Goal: Information Seeking & Learning: Check status

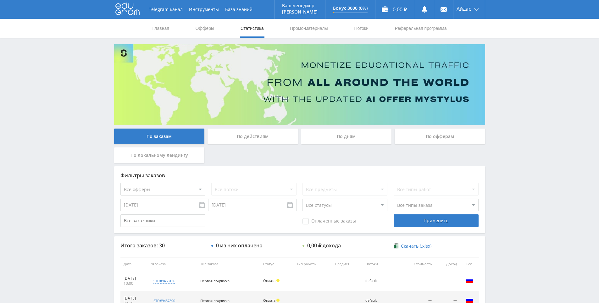
scroll to position [126, 0]
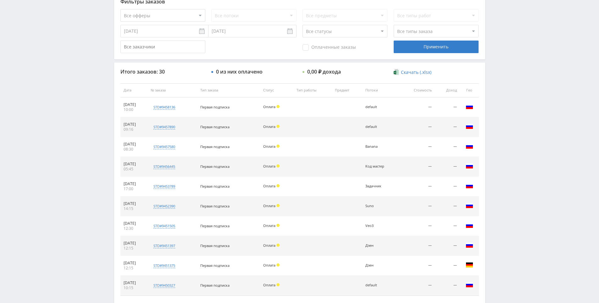
drag, startPoint x: 529, startPoint y: 177, endPoint x: 516, endPoint y: 143, distance: 36.2
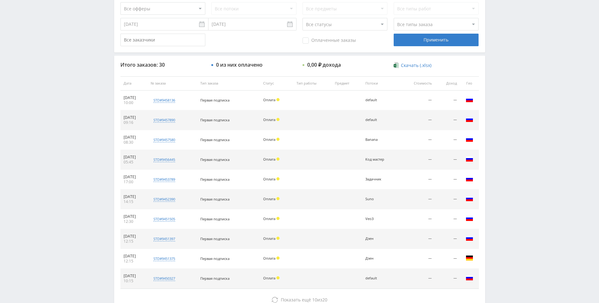
scroll to position [225, 0]
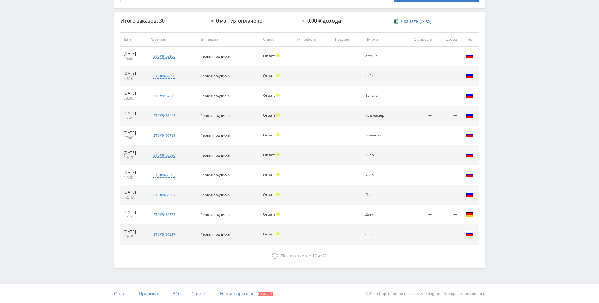
drag, startPoint x: 518, startPoint y: 195, endPoint x: 396, endPoint y: 217, distance: 124.1
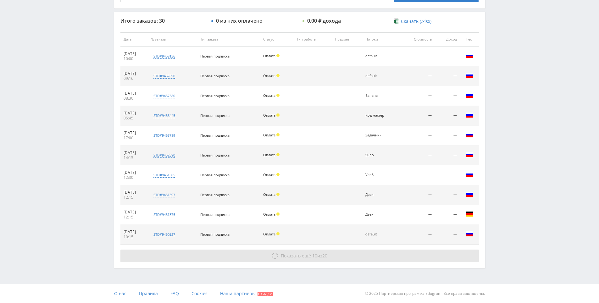
click at [303, 256] on span "Показать ещё" at bounding box center [296, 256] width 30 height 6
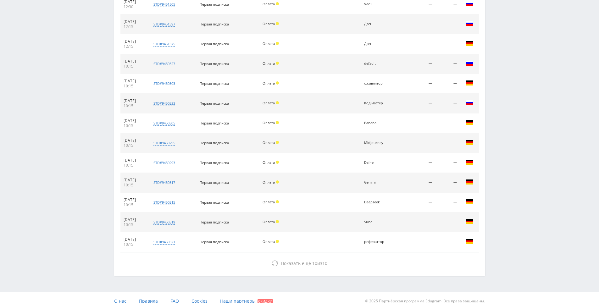
scroll to position [403, 0]
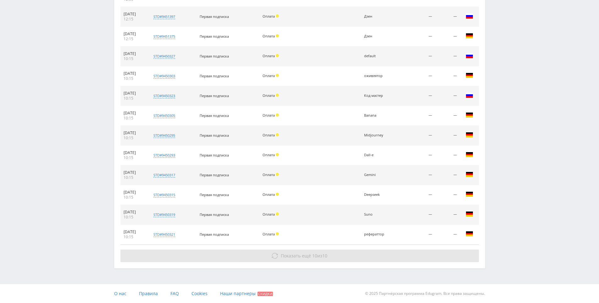
click at [306, 255] on span "Показать ещё" at bounding box center [296, 256] width 30 height 6
click at [319, 256] on span "Показать ещё 10 из 10" at bounding box center [304, 256] width 47 height 6
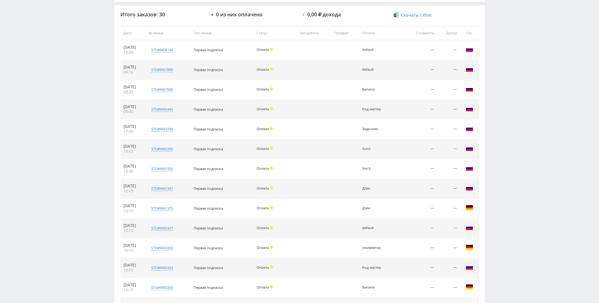
scroll to position [0, 0]
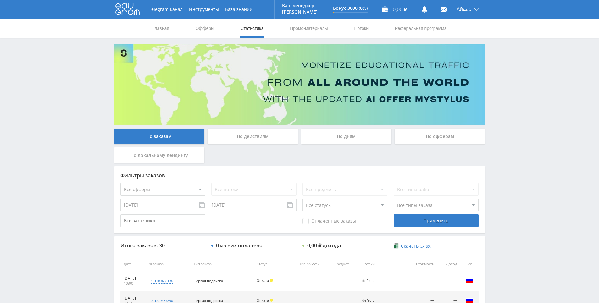
drag, startPoint x: 346, startPoint y: 234, endPoint x: 355, endPoint y: 175, distance: 59.6
click at [368, 33] on link "Потоки" at bounding box center [362, 28] width 16 height 19
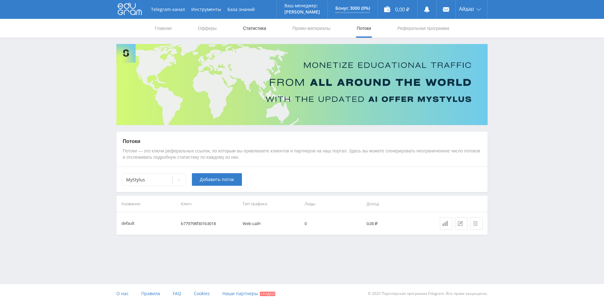
click at [249, 28] on link "Статистика" at bounding box center [254, 28] width 25 height 19
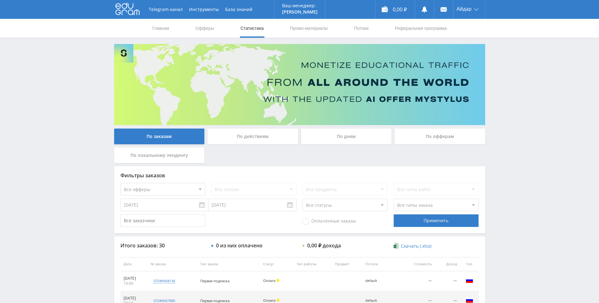
drag, startPoint x: 350, startPoint y: 157, endPoint x: 305, endPoint y: 54, distance: 112.7
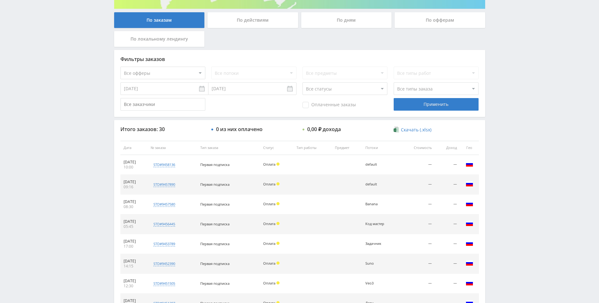
scroll to position [136, 0]
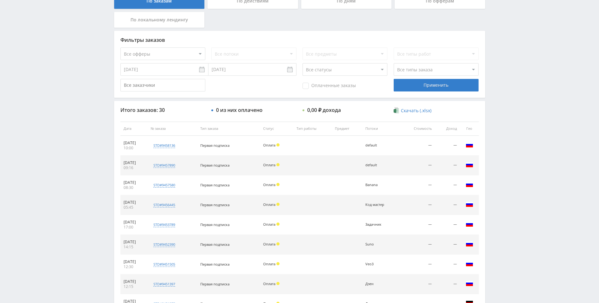
drag, startPoint x: 526, startPoint y: 233, endPoint x: 527, endPoint y: 239, distance: 6.7
drag, startPoint x: 534, startPoint y: 219, endPoint x: 528, endPoint y: 183, distance: 36.7
click at [525, 166] on div "Telegram-канал Инструменты База знаний Ваш менеджер: [PERSON_NAME] Online @edug…" at bounding box center [299, 128] width 599 height 528
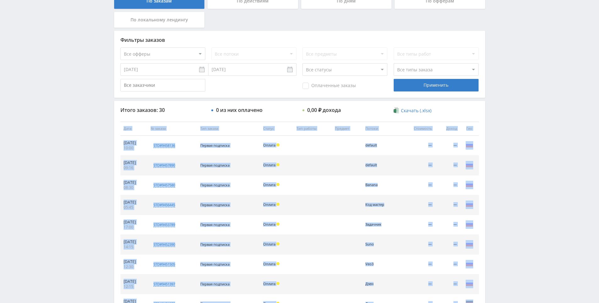
click at [525, 167] on div "Telegram-канал Инструменты База знаний Ваш менеджер: [PERSON_NAME] Online @edug…" at bounding box center [299, 128] width 599 height 528
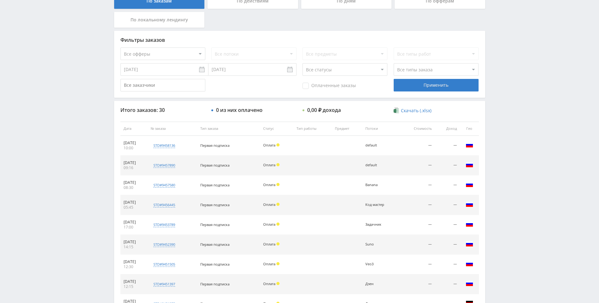
click at [523, 154] on div "Telegram-канал Инструменты База знаний Ваш менеджер: [PERSON_NAME] Online @edug…" at bounding box center [299, 128] width 599 height 528
drag, startPoint x: 523, startPoint y: 154, endPoint x: 521, endPoint y: 148, distance: 7.0
click at [521, 148] on div "Telegram-канал Инструменты База знаний Ваш менеджер: [PERSON_NAME] Online @edug…" at bounding box center [299, 128] width 599 height 528
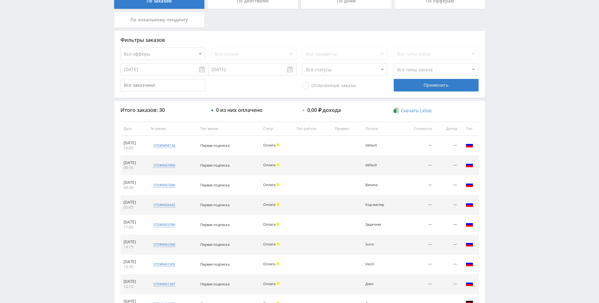
click at [522, 138] on div "Telegram-канал Инструменты База знаний Ваш менеджер: [PERSON_NAME] Online @edug…" at bounding box center [299, 128] width 599 height 528
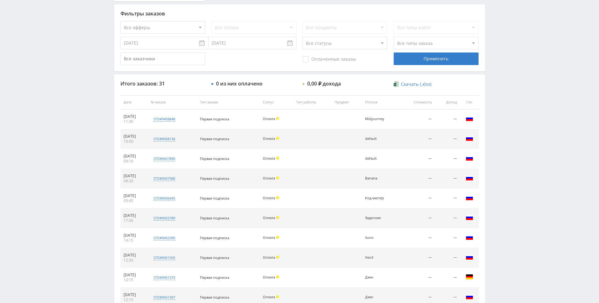
drag, startPoint x: 448, startPoint y: 136, endPoint x: 495, endPoint y: 161, distance: 53.6
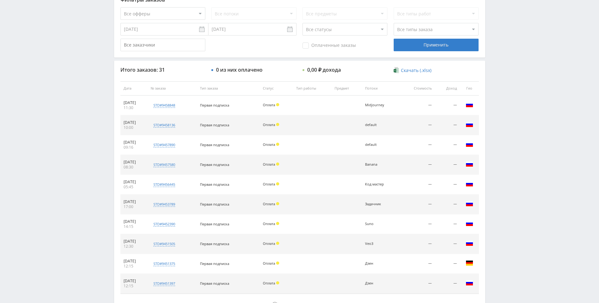
drag, startPoint x: 525, startPoint y: 116, endPoint x: 522, endPoint y: 83, distance: 33.8
click at [522, 83] on div "Telegram-канал Инструменты База знаний Ваш менеджер: [PERSON_NAME] Online @edug…" at bounding box center [299, 88] width 599 height 528
click at [517, 59] on div "Telegram-канал Инструменты База знаний Ваш менеджер: [PERSON_NAME] Online @edug…" at bounding box center [299, 88] width 599 height 528
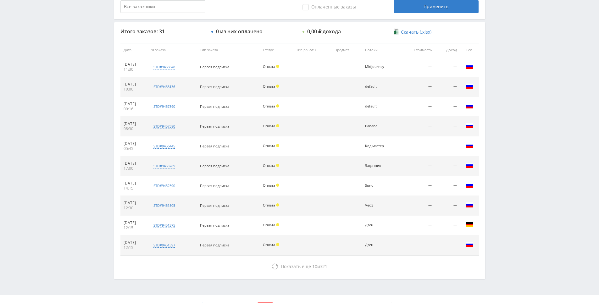
scroll to position [225, 0]
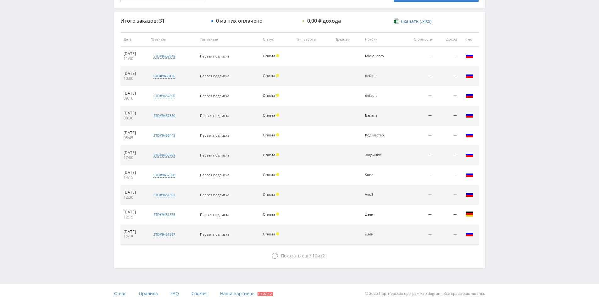
drag, startPoint x: 511, startPoint y: 142, endPoint x: 512, endPoint y: 164, distance: 21.4
drag, startPoint x: 326, startPoint y: 253, endPoint x: 341, endPoint y: 245, distance: 17.5
click at [326, 253] on span "21" at bounding box center [325, 256] width 5 height 6
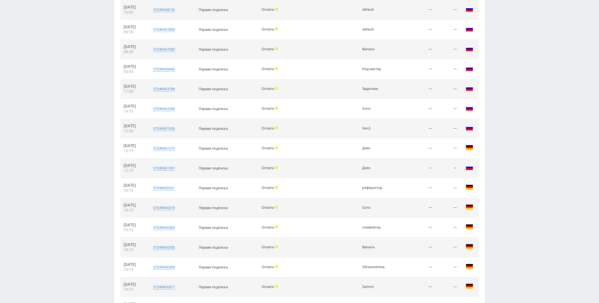
scroll to position [423, 0]
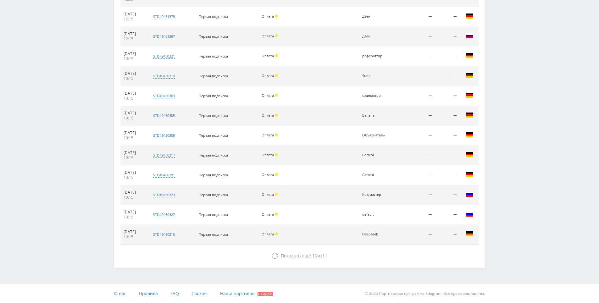
drag, startPoint x: 529, startPoint y: 171, endPoint x: 529, endPoint y: 178, distance: 7.0
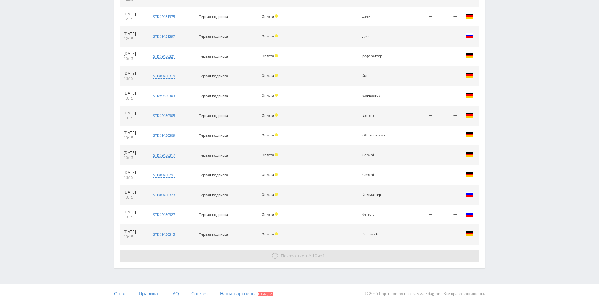
click at [310, 259] on button "Показать ещё 10 из 11" at bounding box center [300, 256] width 359 height 13
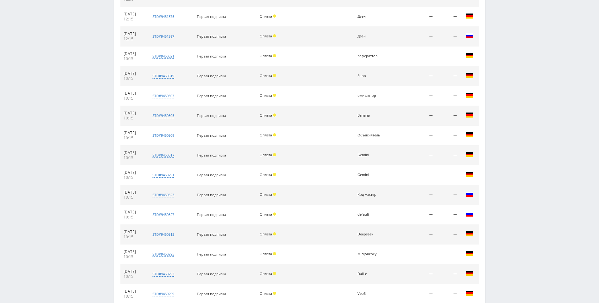
scroll to position [621, 0]
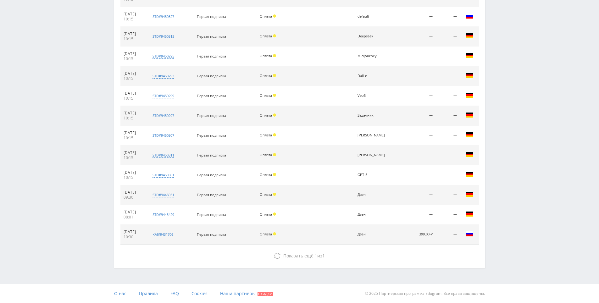
drag, startPoint x: 516, startPoint y: 152, endPoint x: 375, endPoint y: 216, distance: 154.6
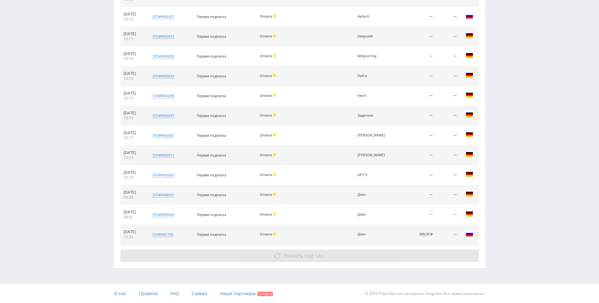
click at [312, 255] on span "Показать ещё" at bounding box center [299, 256] width 30 height 6
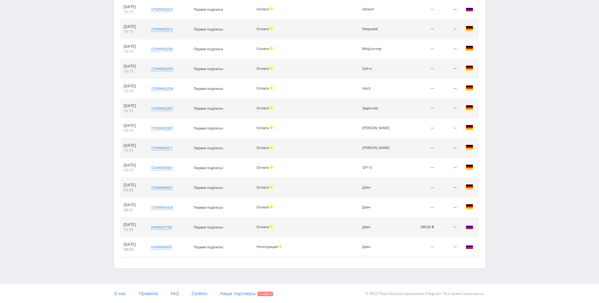
drag, startPoint x: 532, startPoint y: 82, endPoint x: 519, endPoint y: 155, distance: 74.2
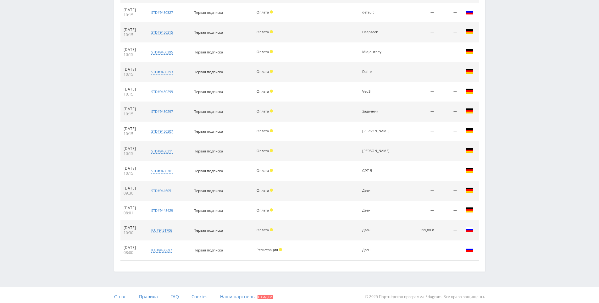
drag, startPoint x: 519, startPoint y: 155, endPoint x: 521, endPoint y: 133, distance: 21.5
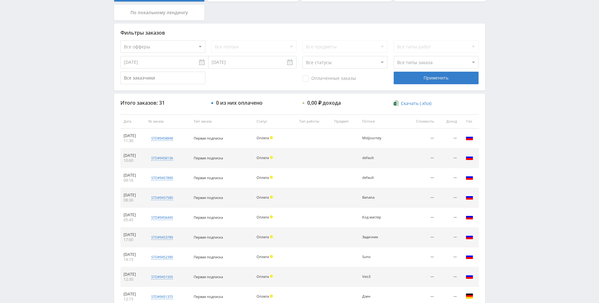
scroll to position [0, 0]
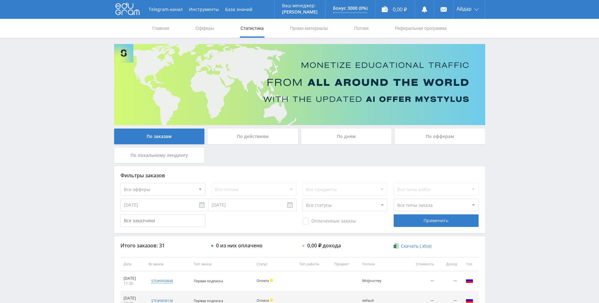
drag, startPoint x: 512, startPoint y: 109, endPoint x: 511, endPoint y: 92, distance: 17.1
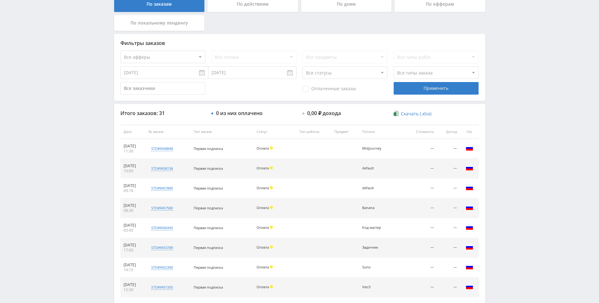
drag, startPoint x: 522, startPoint y: 111, endPoint x: 520, endPoint y: 116, distance: 5.2
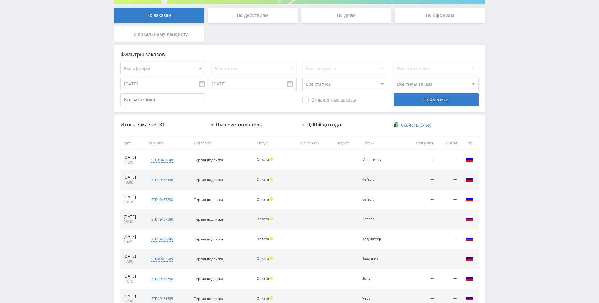
drag, startPoint x: 520, startPoint y: 116, endPoint x: 520, endPoint y: 110, distance: 6.4
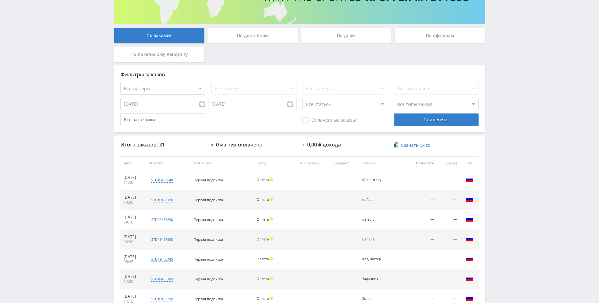
drag, startPoint x: 519, startPoint y: 87, endPoint x: 519, endPoint y: 75, distance: 12.3
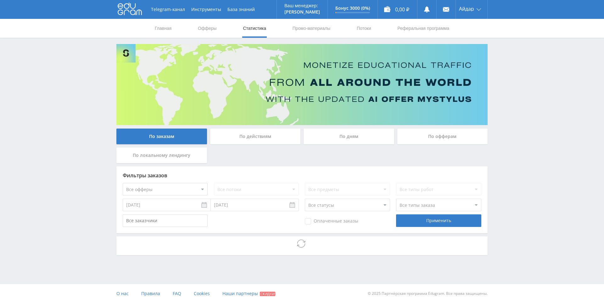
drag, startPoint x: 0, startPoint y: 0, endPoint x: 545, endPoint y: 81, distance: 551.0
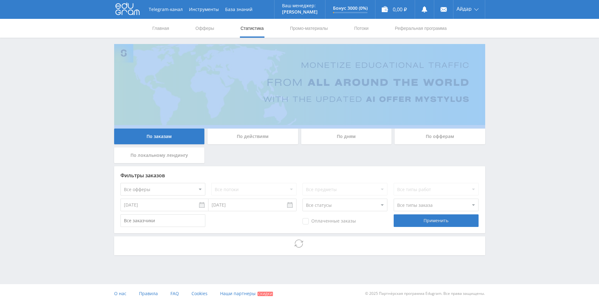
click at [545, 81] on div "Telegram-канал Инструменты База знаний Ваш менеджер: [PERSON_NAME] Online @edug…" at bounding box center [299, 145] width 599 height 290
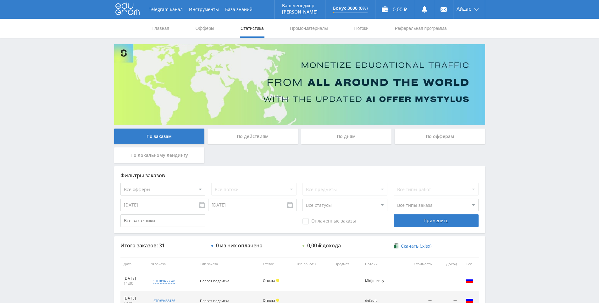
click at [545, 81] on div "Telegram-канал Инструменты База знаний Ваш менеджер: [PERSON_NAME] Online @edug…" at bounding box center [299, 264] width 599 height 528
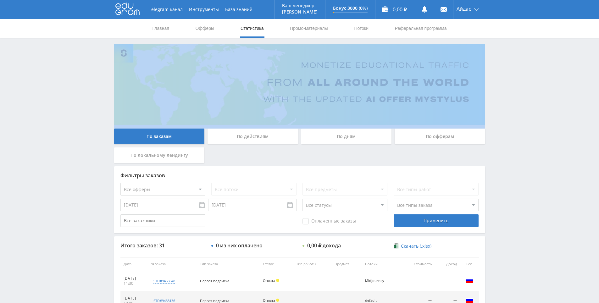
drag, startPoint x: 545, startPoint y: 81, endPoint x: 539, endPoint y: 67, distance: 14.7
click at [539, 67] on div "Telegram-канал Инструменты База знаний Ваш менеджер: [PERSON_NAME] Online @edug…" at bounding box center [299, 264] width 599 height 528
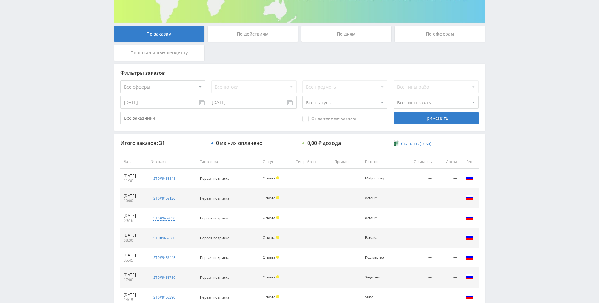
drag, startPoint x: 537, startPoint y: 74, endPoint x: 528, endPoint y: 100, distance: 27.6
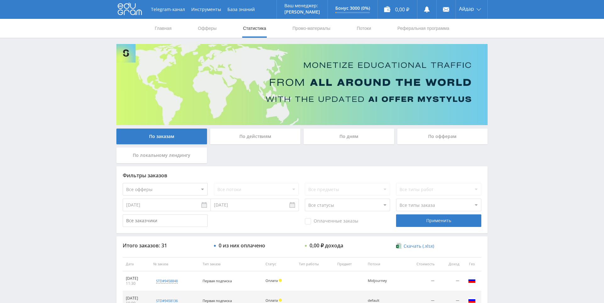
click at [514, 95] on div "Telegram-канал Инструменты База знаний Ваш менеджер: [PERSON_NAME] Online @edug…" at bounding box center [302, 264] width 604 height 528
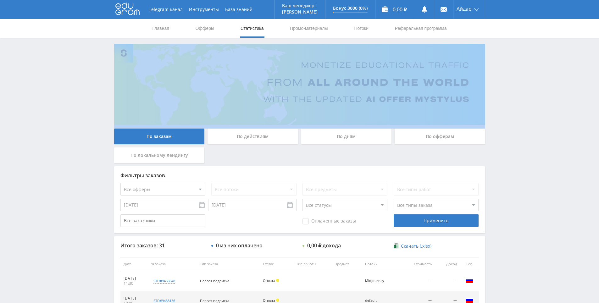
click at [514, 95] on div "Telegram-канал Инструменты База знаний Ваш менеджер: [PERSON_NAME] Online @edug…" at bounding box center [299, 264] width 599 height 528
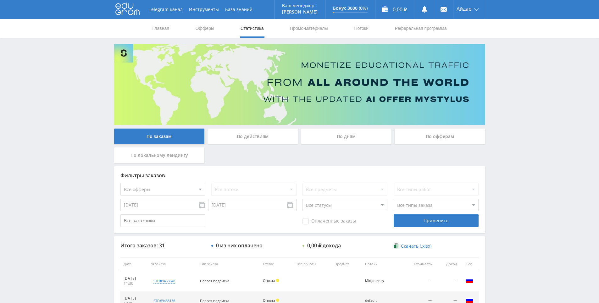
click at [510, 82] on div "Telegram-канал Инструменты База знаний Ваш менеджер: [PERSON_NAME] Online @edug…" at bounding box center [299, 264] width 599 height 528
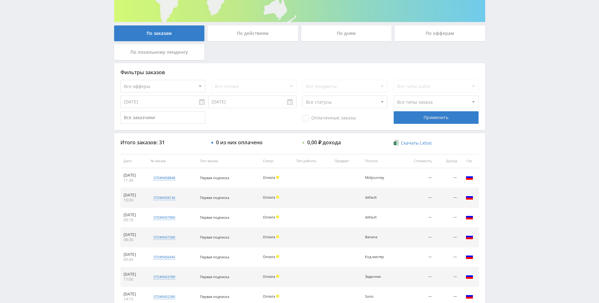
drag, startPoint x: 507, startPoint y: 111, endPoint x: 505, endPoint y: 132, distance: 21.2
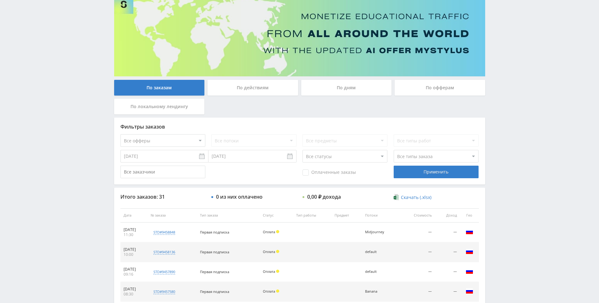
scroll to position [2, 0]
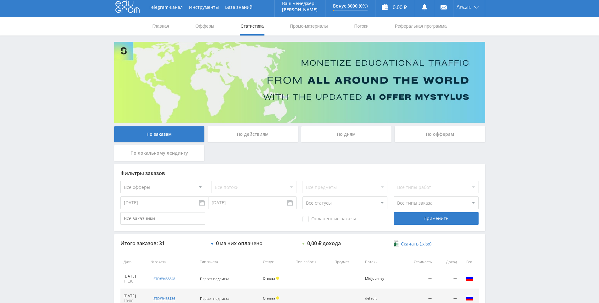
drag, startPoint x: 505, startPoint y: 132, endPoint x: 511, endPoint y: 105, distance: 28.0
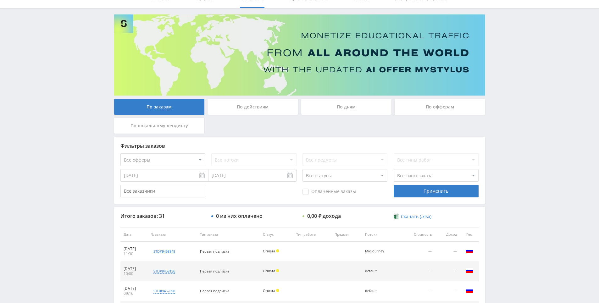
scroll to position [39, 0]
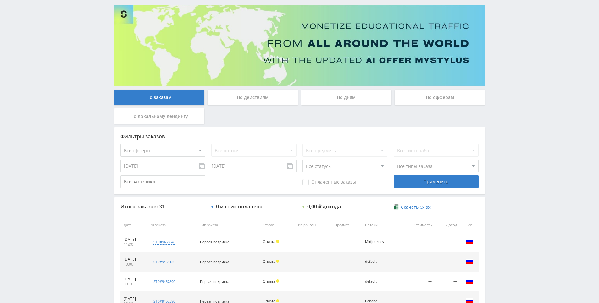
drag, startPoint x: 511, startPoint y: 116, endPoint x: 510, endPoint y: 133, distance: 16.4
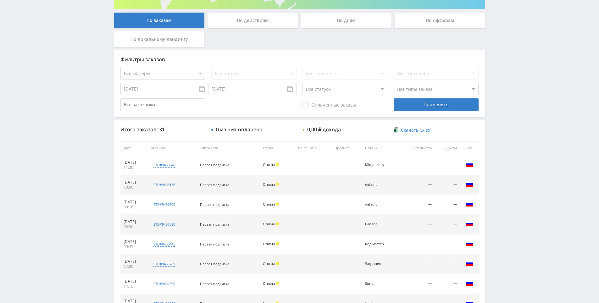
scroll to position [225, 0]
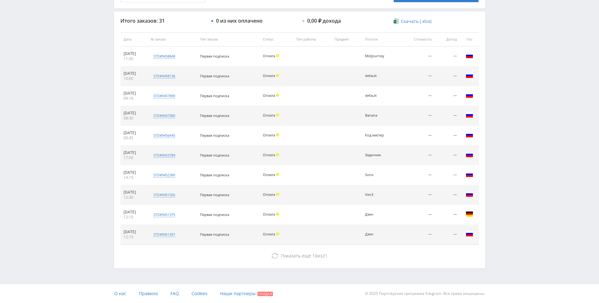
drag, startPoint x: 514, startPoint y: 148, endPoint x: 491, endPoint y: 248, distance: 102.7
click at [290, 262] on div "Итого заказов: 31 0 из них оплачено 0,00 ₽ дохода Скачать (.xlsx) Дата № заказа…" at bounding box center [299, 140] width 371 height 257
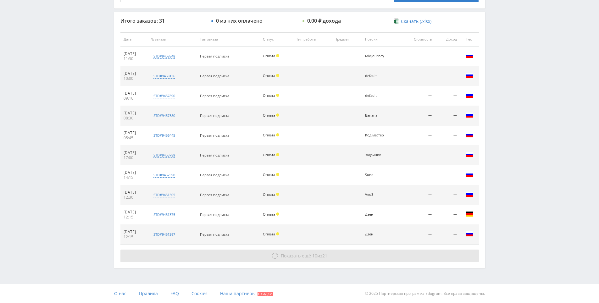
click at [290, 259] on button "Показать ещё 10 из 21" at bounding box center [300, 256] width 359 height 13
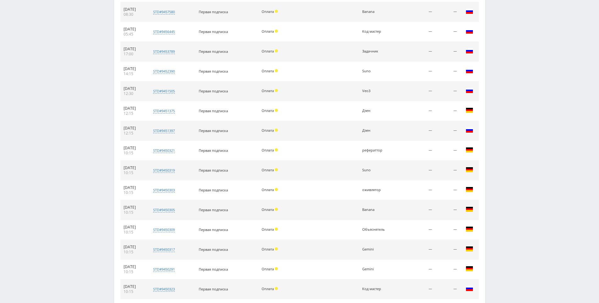
drag, startPoint x: 500, startPoint y: 176, endPoint x: 500, endPoint y: 224, distance: 48.8
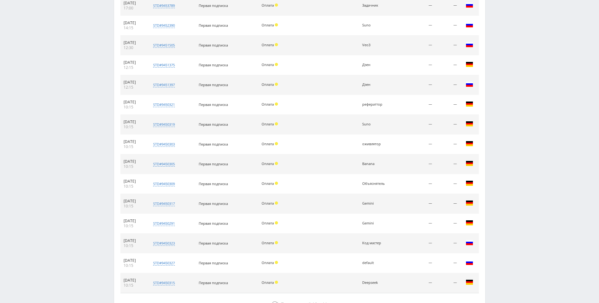
scroll to position [423, 0]
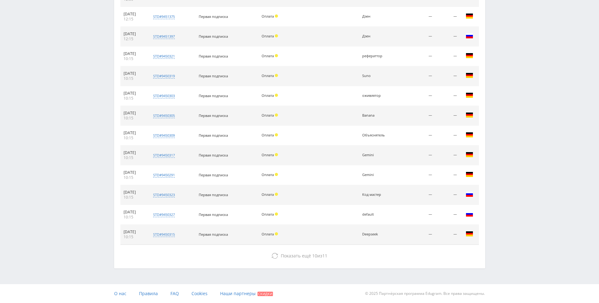
drag, startPoint x: 517, startPoint y: 186, endPoint x: 279, endPoint y: 296, distance: 262.0
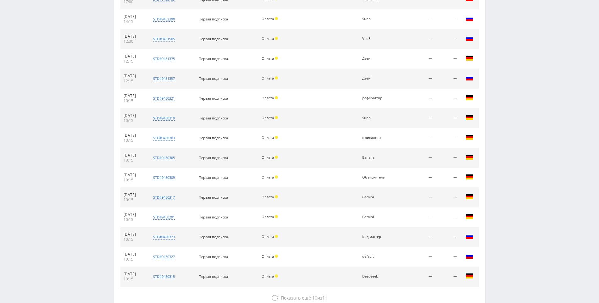
drag, startPoint x: 520, startPoint y: 216, endPoint x: 384, endPoint y: 280, distance: 151.0
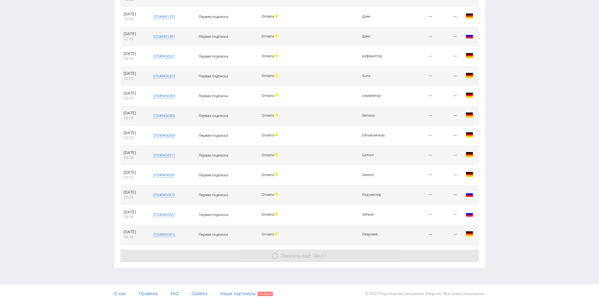
click at [340, 254] on button "Показать ещё 10 из 11" at bounding box center [300, 256] width 359 height 13
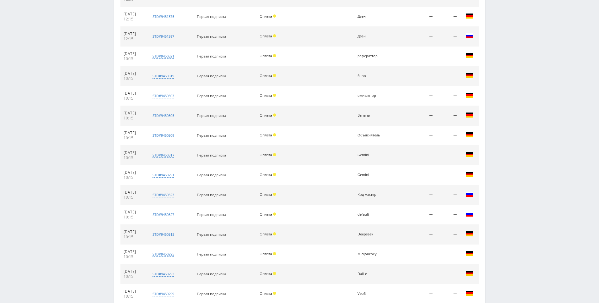
scroll to position [621, 0]
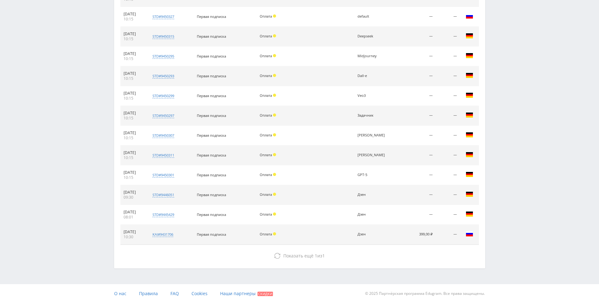
drag, startPoint x: 518, startPoint y: 208, endPoint x: 513, endPoint y: 229, distance: 21.7
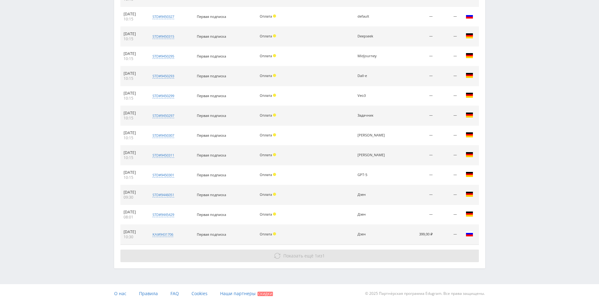
click at [376, 255] on button "Показать ещё 1 из 1" at bounding box center [300, 256] width 359 height 13
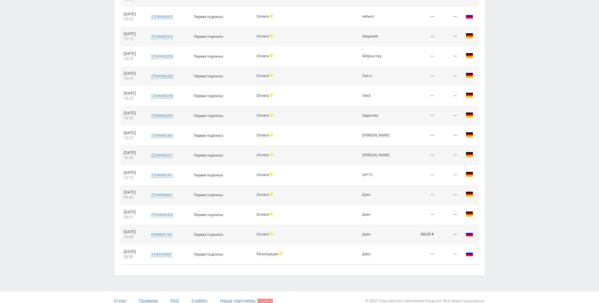
drag, startPoint x: 532, startPoint y: 185, endPoint x: 532, endPoint y: 143, distance: 42.8
drag, startPoint x: 532, startPoint y: 143, endPoint x: 533, endPoint y: 163, distance: 20.5
drag, startPoint x: 534, startPoint y: 166, endPoint x: 538, endPoint y: 143, distance: 23.3
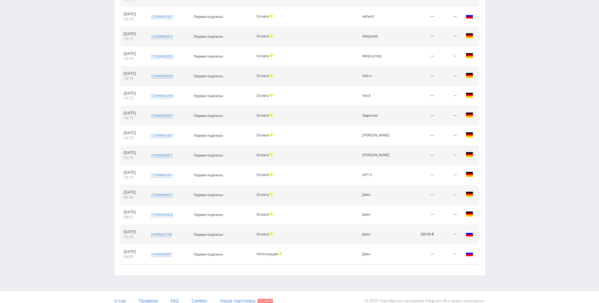
drag, startPoint x: 538, startPoint y: 143, endPoint x: 536, endPoint y: 151, distance: 8.5
drag, startPoint x: 532, startPoint y: 151, endPoint x: 523, endPoint y: 147, distance: 10.0
drag, startPoint x: 523, startPoint y: 147, endPoint x: 527, endPoint y: 154, distance: 7.9
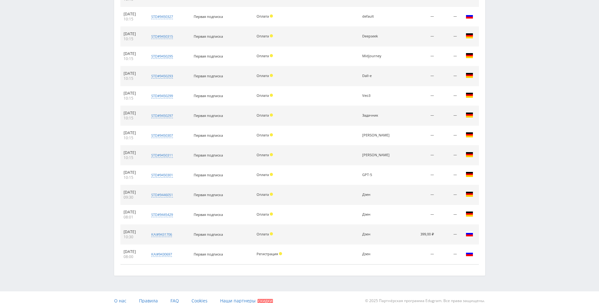
drag, startPoint x: 521, startPoint y: 151, endPoint x: 476, endPoint y: 174, distance: 49.8
click at [171, 235] on div "kai#9431706" at bounding box center [161, 234] width 21 height 5
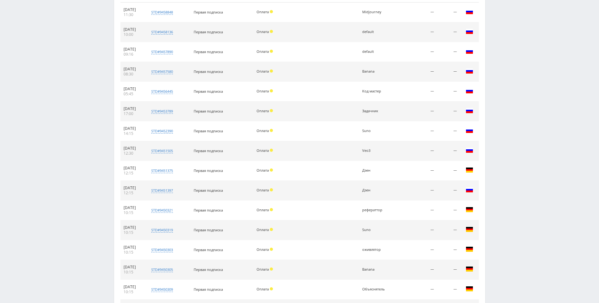
scroll to position [0, 0]
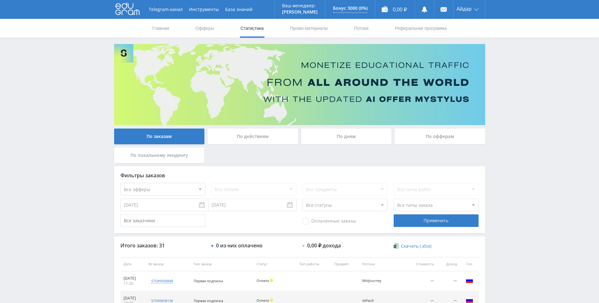
drag, startPoint x: 534, startPoint y: 231, endPoint x: 526, endPoint y: 169, distance: 63.2
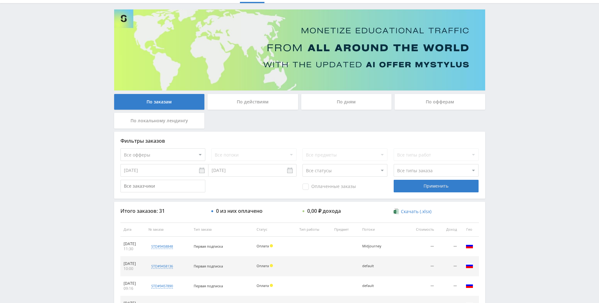
scroll to position [58, 0]
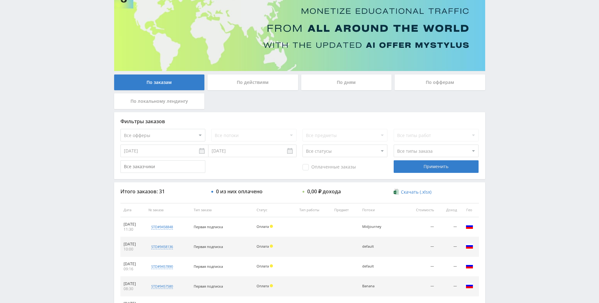
drag, startPoint x: 526, startPoint y: 195, endPoint x: 526, endPoint y: 200, distance: 5.3
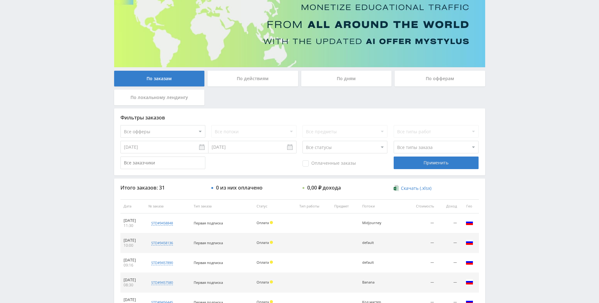
drag, startPoint x: 514, startPoint y: 166, endPoint x: 517, endPoint y: 176, distance: 10.9
drag, startPoint x: 517, startPoint y: 176, endPoint x: 509, endPoint y: 166, distance: 13.0
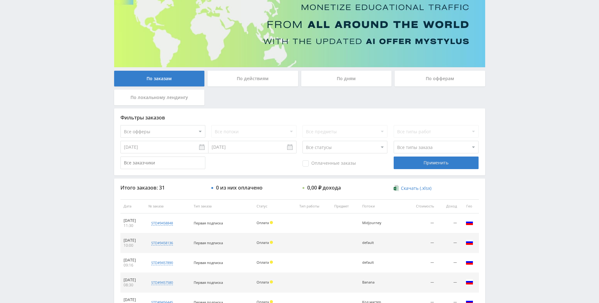
drag, startPoint x: 528, startPoint y: 184, endPoint x: 518, endPoint y: 168, distance: 18.7
drag, startPoint x: 519, startPoint y: 45, endPoint x: 513, endPoint y: 37, distance: 9.6
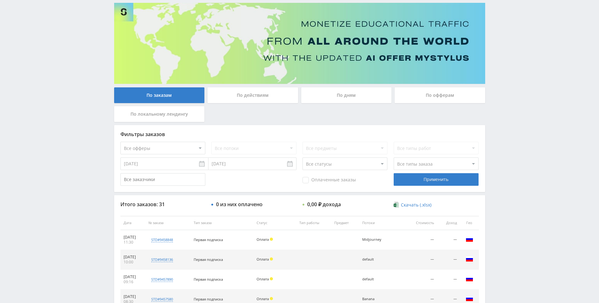
scroll to position [0, 0]
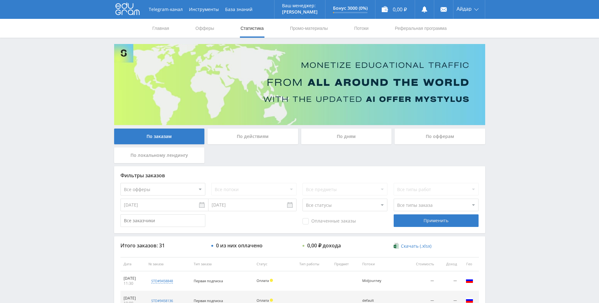
drag, startPoint x: 508, startPoint y: 43, endPoint x: 509, endPoint y: 8, distance: 34.6
drag, startPoint x: 508, startPoint y: 69, endPoint x: 512, endPoint y: 49, distance: 19.9
drag, startPoint x: 512, startPoint y: 49, endPoint x: 496, endPoint y: 31, distance: 24.1
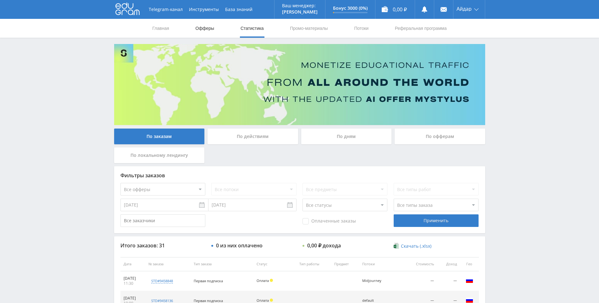
click at [208, 31] on link "Офферы" at bounding box center [205, 28] width 20 height 19
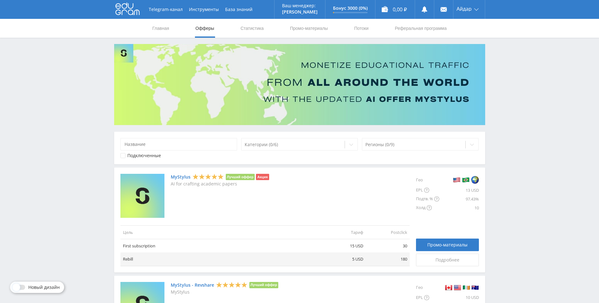
drag, startPoint x: 502, startPoint y: 122, endPoint x: 496, endPoint y: 84, distance: 38.6
drag, startPoint x: 503, startPoint y: 55, endPoint x: 503, endPoint y: 49, distance: 5.3
drag, startPoint x: 503, startPoint y: 49, endPoint x: 504, endPoint y: 42, distance: 7.9
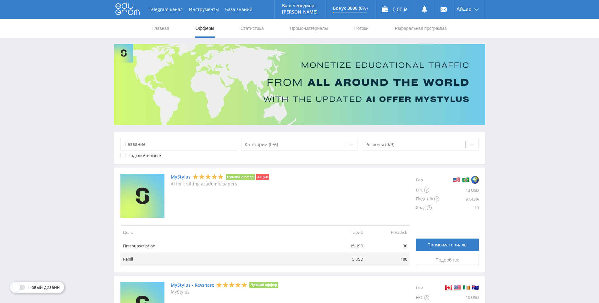
click at [504, 28] on div "Главная Офферы Статистика Промо-материалы Потоки Реферальная программа" at bounding box center [299, 28] width 599 height 19
click at [505, 31] on div "Главная Офферы Статистика Промо-материалы Потоки Реферальная программа" at bounding box center [299, 28] width 599 height 19
click at [503, 28] on div "Главная Офферы Статистика Промо-материалы Потоки Реферальная программа" at bounding box center [299, 28] width 599 height 19
click at [264, 25] on link "Статистика" at bounding box center [252, 28] width 25 height 19
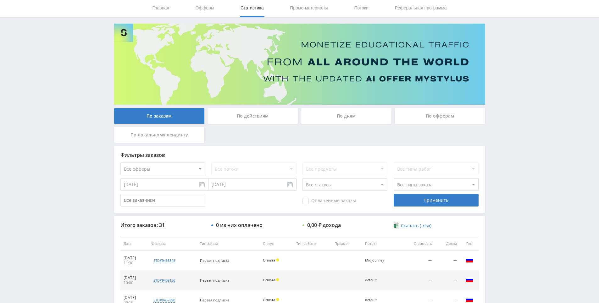
scroll to position [31, 0]
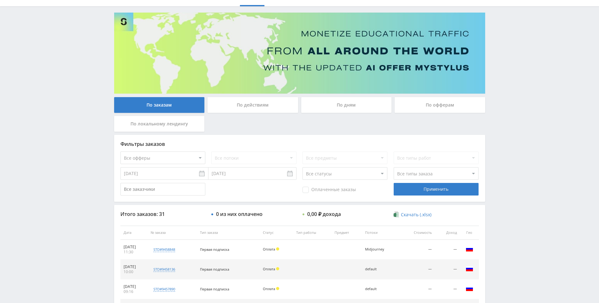
click at [532, 118] on div "Telegram-канал Инструменты База знаний Ваш менеджер: [PERSON_NAME] Online @edug…" at bounding box center [299, 233] width 599 height 528
click at [532, 121] on div "Telegram-канал Инструменты База знаний Ваш менеджер: [PERSON_NAME] Online @edug…" at bounding box center [299, 233] width 599 height 528
click at [532, 105] on div "Telegram-канал Инструменты База знаний Ваш менеджер: [PERSON_NAME] Online @edug…" at bounding box center [299, 233] width 599 height 528
click at [532, 106] on div "Telegram-канал Инструменты База знаний Ваш менеджер: [PERSON_NAME] Online @edug…" at bounding box center [299, 233] width 599 height 528
click at [532, 94] on div "Telegram-канал Инструменты База знаний Ваш менеджер: [PERSON_NAME] Online @edug…" at bounding box center [299, 233] width 599 height 528
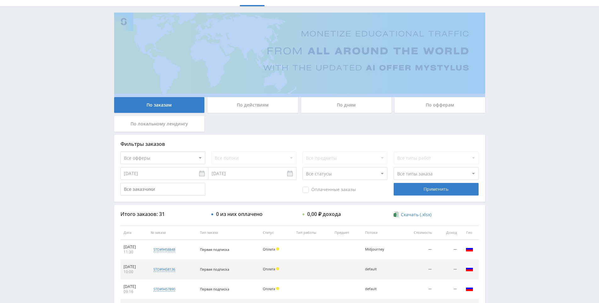
click at [532, 94] on div "Telegram-канал Инструменты База знаний Ваш менеджер: [PERSON_NAME] Online @edug…" at bounding box center [299, 233] width 599 height 528
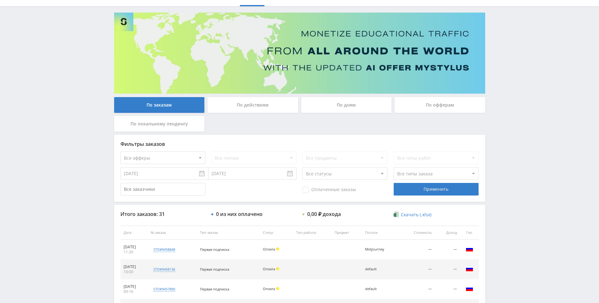
click at [527, 87] on div "Telegram-канал Инструменты База знаний Ваш менеджер: [PERSON_NAME] Online @edug…" at bounding box center [299, 233] width 599 height 528
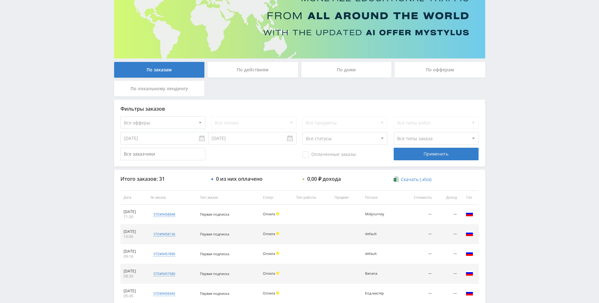
drag, startPoint x: 526, startPoint y: 143, endPoint x: 526, endPoint y: 175, distance: 31.2
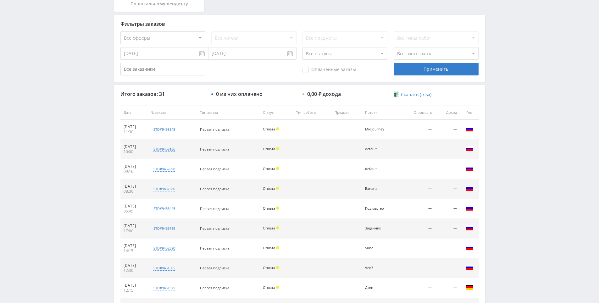
drag, startPoint x: 503, startPoint y: 184, endPoint x: 507, endPoint y: 183, distance: 4.1
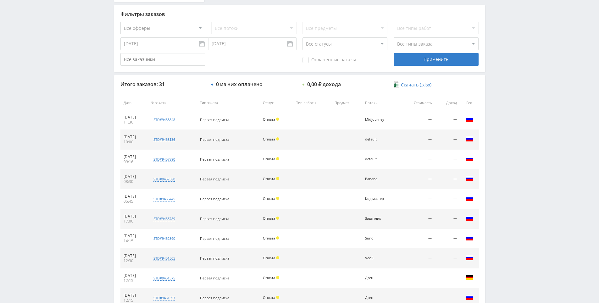
drag, startPoint x: 507, startPoint y: 190, endPoint x: 509, endPoint y: 180, distance: 9.8
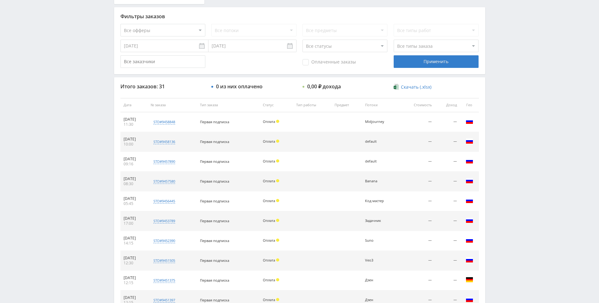
drag, startPoint x: 514, startPoint y: 177, endPoint x: 514, endPoint y: 171, distance: 5.4
click at [515, 134] on div "Telegram-канал Инструменты База знаний Ваш менеджер: Alex Alex Online @edugram_…" at bounding box center [299, 105] width 599 height 528
drag, startPoint x: 515, startPoint y: 134, endPoint x: 508, endPoint y: 114, distance: 20.9
click at [508, 114] on div "Telegram-канал Инструменты База знаний Ваш менеджер: Alex Alex Online @edugram_…" at bounding box center [299, 105] width 599 height 528
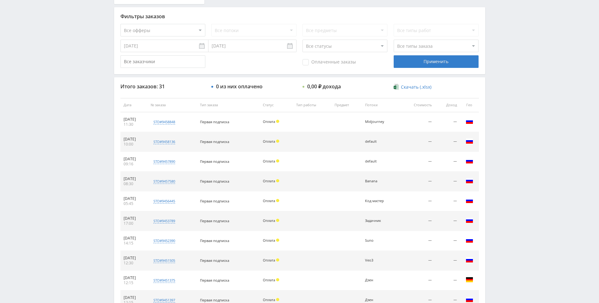
click at [508, 114] on div "Telegram-канал Инструменты База знаний Ваш менеджер: Alex Alex Online @edugram_…" at bounding box center [299, 105] width 599 height 528
drag, startPoint x: 508, startPoint y: 103, endPoint x: 509, endPoint y: 114, distance: 11.8
click at [508, 103] on div "Telegram-канал Инструменты База знаний Ваш менеджер: Alex Alex Online @edugram_…" at bounding box center [299, 105] width 599 height 528
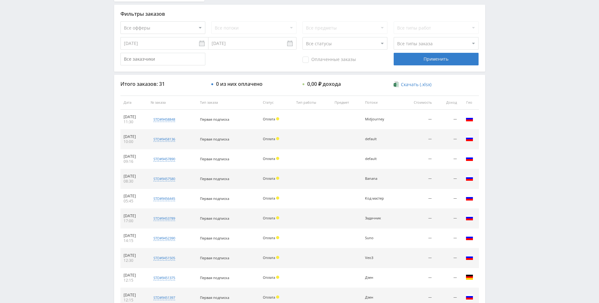
drag, startPoint x: 494, startPoint y: 189, endPoint x: 497, endPoint y: 199, distance: 10.0
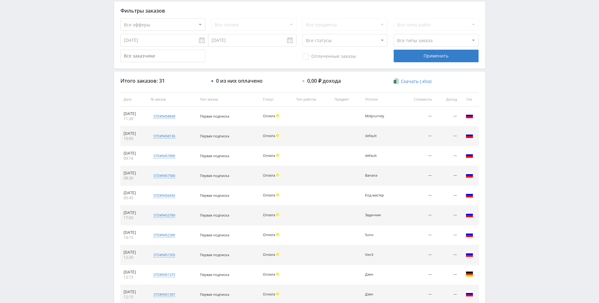
click at [497, 199] on div "Telegram-канал Инструменты База знаний Ваш менеджер: Alex Alex Online @edugram_…" at bounding box center [299, 99] width 599 height 528
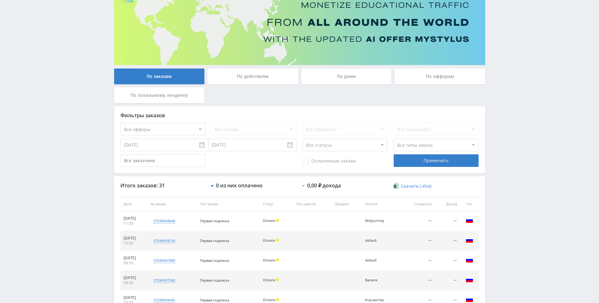
drag, startPoint x: 497, startPoint y: 199, endPoint x: 492, endPoint y: 154, distance: 45.6
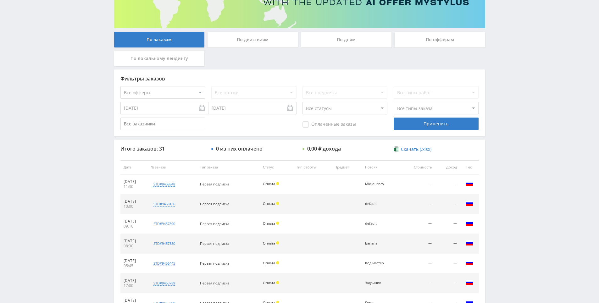
scroll to position [169, 0]
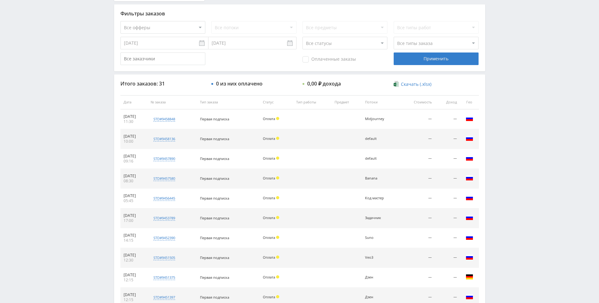
drag, startPoint x: 305, startPoint y: 135, endPoint x: 309, endPoint y: 164, distance: 29.6
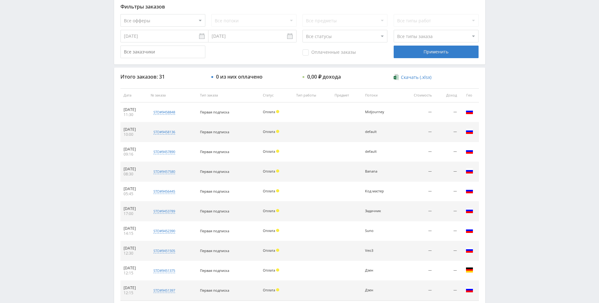
click at [538, 63] on div "Telegram-канал Инструменты База знаний Ваш менеджер: Alex Alex Online @edugram_…" at bounding box center [299, 95] width 599 height 528
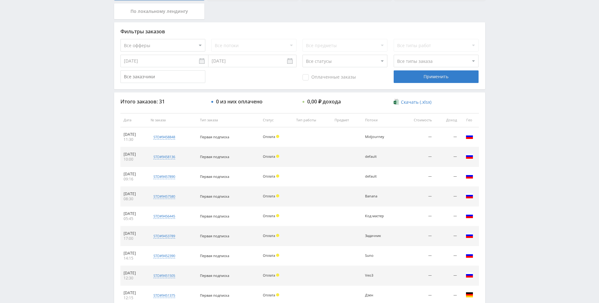
drag, startPoint x: 522, startPoint y: 83, endPoint x: 520, endPoint y: 103, distance: 19.3
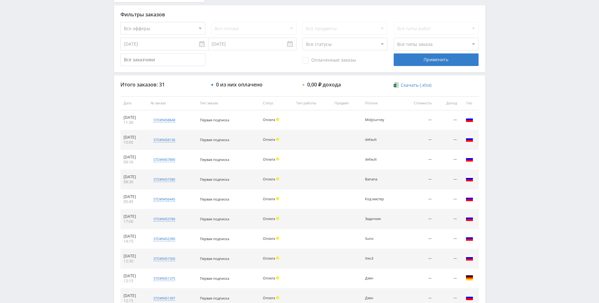
scroll to position [161, 0]
drag, startPoint x: 520, startPoint y: 101, endPoint x: 521, endPoint y: 91, distance: 10.1
click at [521, 67] on div "Telegram-канал Инструменты База знаний Ваш менеджер: [PERSON_NAME] Online @edug…" at bounding box center [299, 103] width 599 height 528
drag, startPoint x: 521, startPoint y: 67, endPoint x: 521, endPoint y: 62, distance: 5.3
click at [521, 60] on div "Telegram-канал Инструменты База знаний Ваш менеджер: [PERSON_NAME] Online @edug…" at bounding box center [299, 103] width 599 height 528
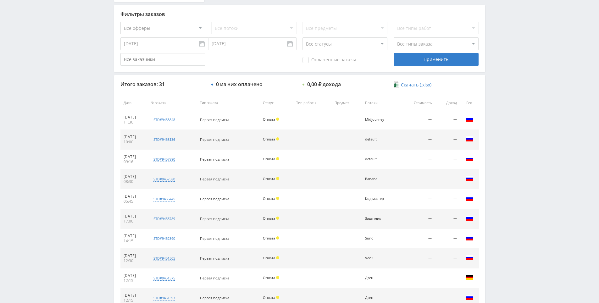
click at [521, 60] on div "Telegram-канал Инструменты База знаний Ваш менеджер: [PERSON_NAME] Online @edug…" at bounding box center [299, 103] width 599 height 528
click at [521, 41] on div "Telegram-канал Инструменты База знаний Ваш менеджер: [PERSON_NAME] Online @edug…" at bounding box center [299, 103] width 599 height 528
drag, startPoint x: 521, startPoint y: 41, endPoint x: 516, endPoint y: 30, distance: 12.3
click at [516, 30] on div "Telegram-канал Инструменты База знаний Ваш менеджер: [PERSON_NAME] Online @edug…" at bounding box center [299, 103] width 599 height 528
drag, startPoint x: 516, startPoint y: 30, endPoint x: 504, endPoint y: 25, distance: 12.9
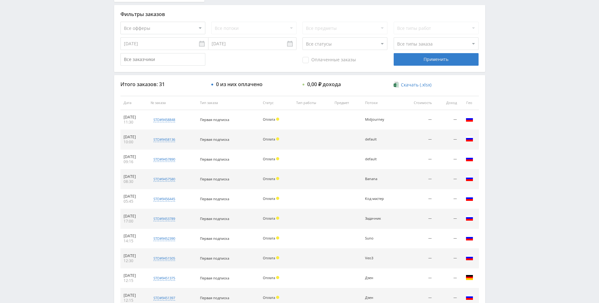
click at [504, 25] on div "Telegram-канал Инструменты База знаний Ваш менеджер: [PERSON_NAME] Online @edug…" at bounding box center [299, 103] width 599 height 528
